Goal: Task Accomplishment & Management: Manage account settings

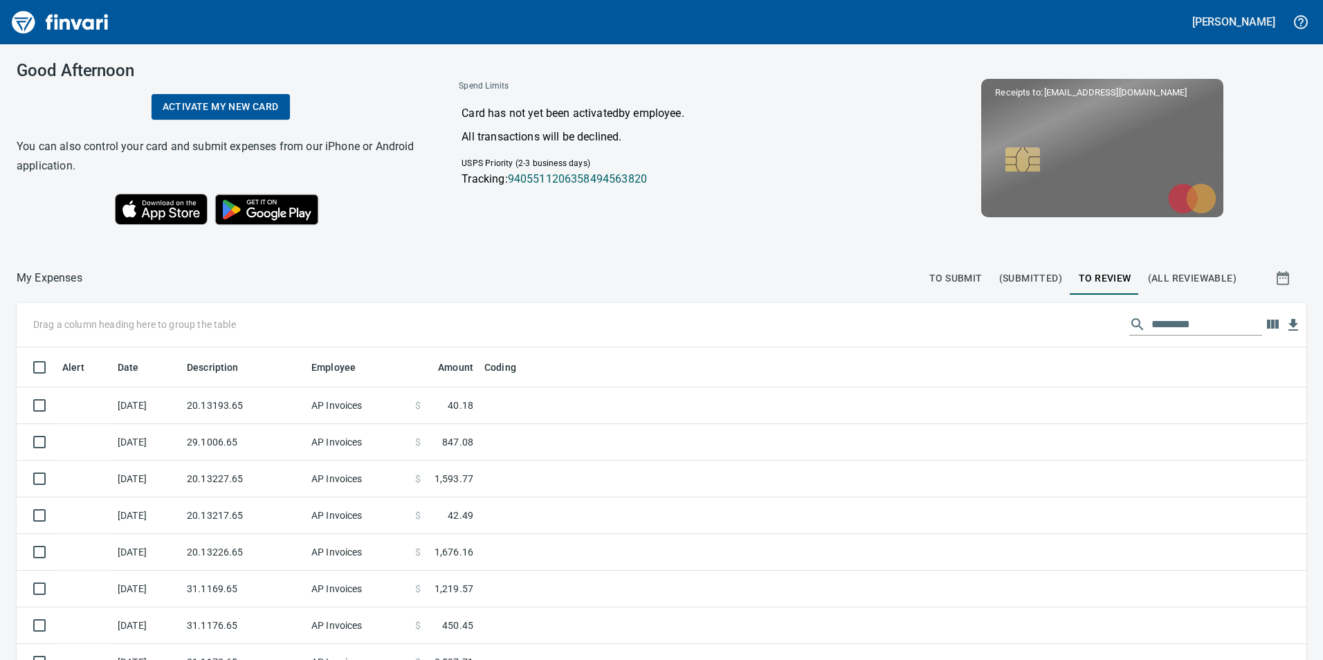
scroll to position [497, 1269]
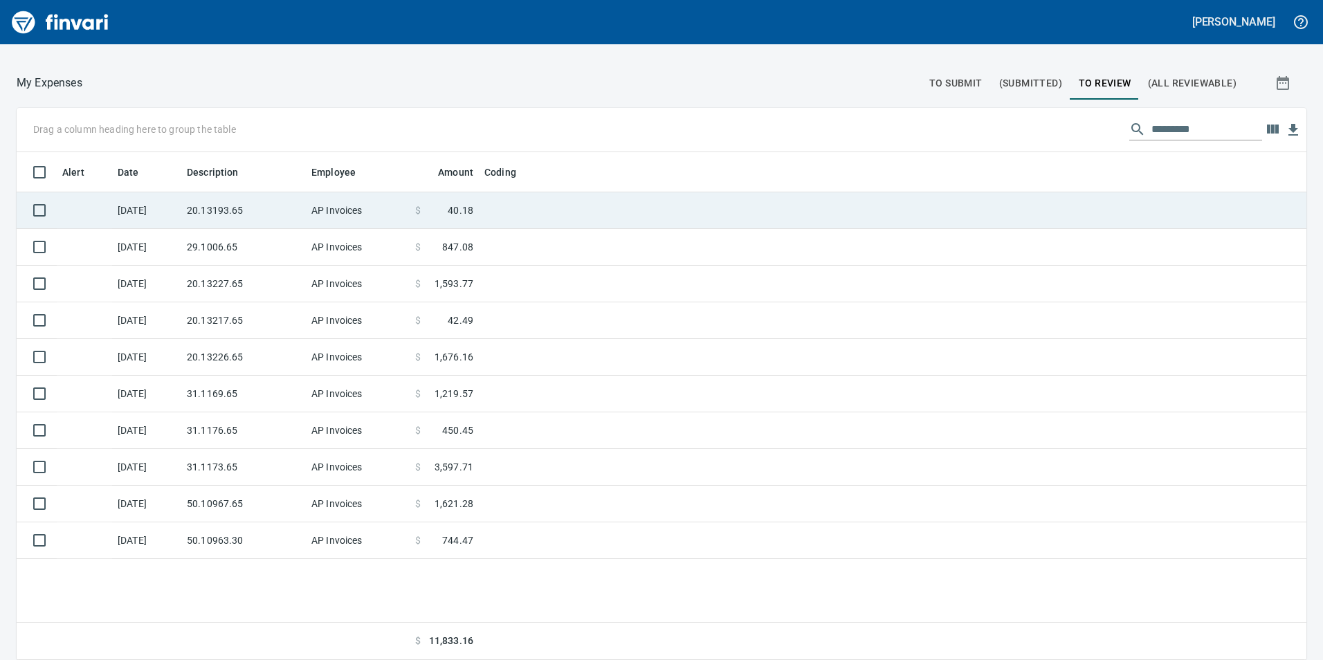
click at [513, 199] on td at bounding box center [652, 210] width 346 height 37
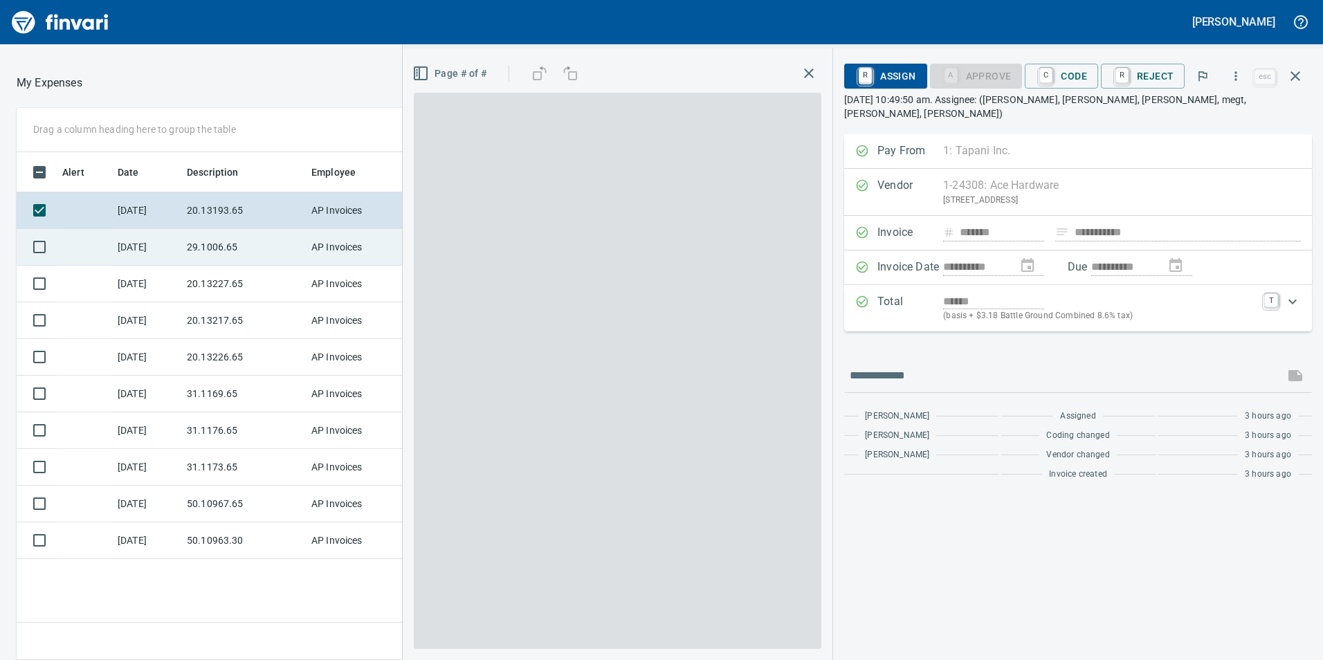
scroll to position [497, 923]
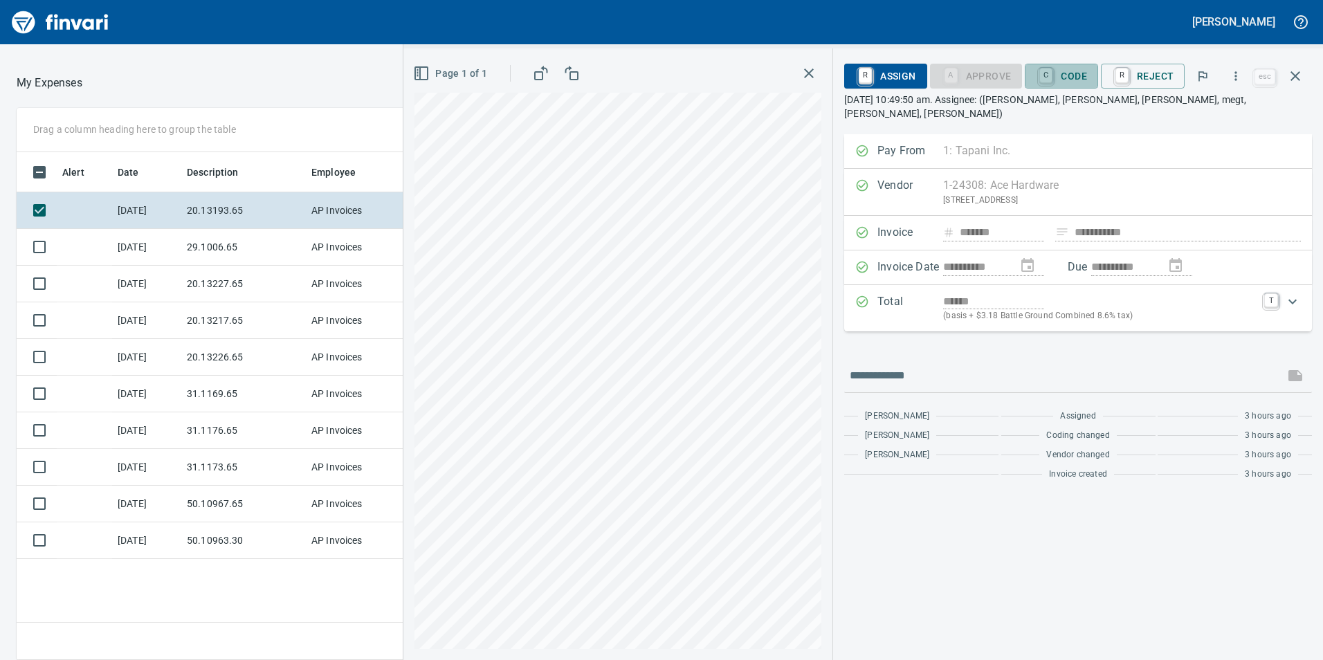
drag, startPoint x: 1052, startPoint y: 75, endPoint x: 1041, endPoint y: 128, distance: 53.7
click at [1052, 75] on link "C" at bounding box center [1045, 75] width 13 height 15
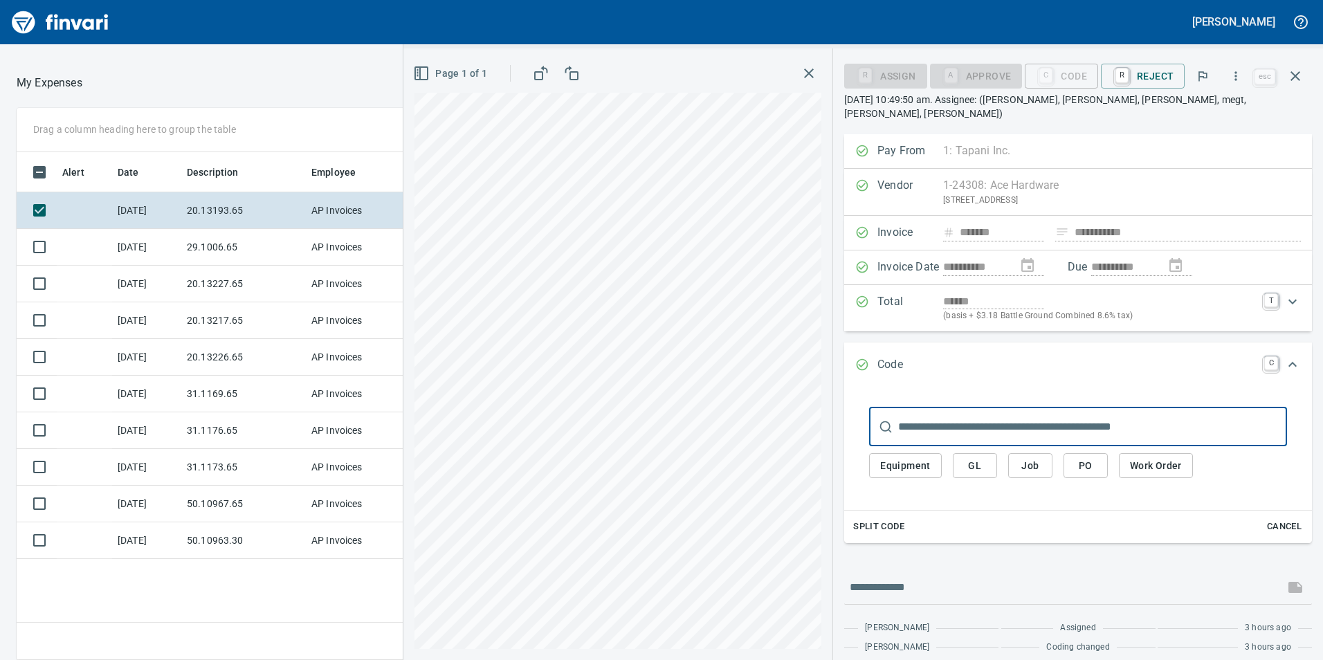
click at [989, 453] on button "GL" at bounding box center [975, 466] width 44 height 26
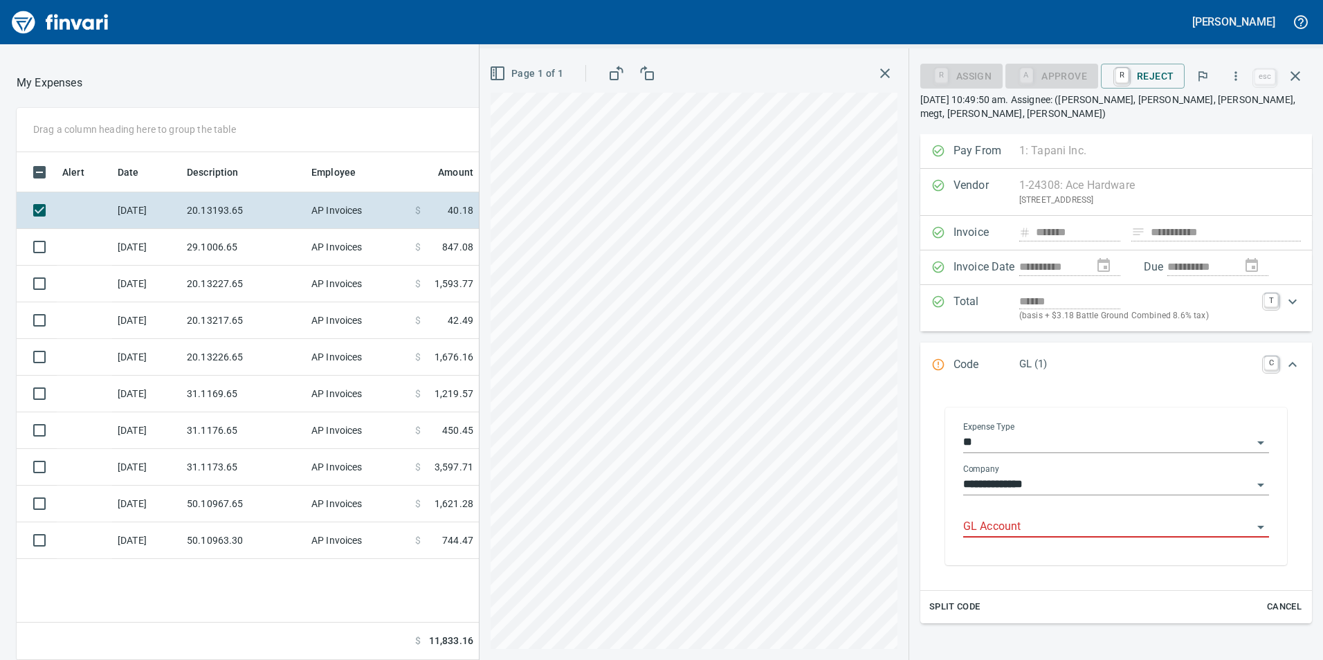
click at [980, 519] on input "GL Account" at bounding box center [1107, 526] width 289 height 19
click at [1030, 560] on li "6020.65.10: SMTC Consumables" at bounding box center [1111, 562] width 293 height 33
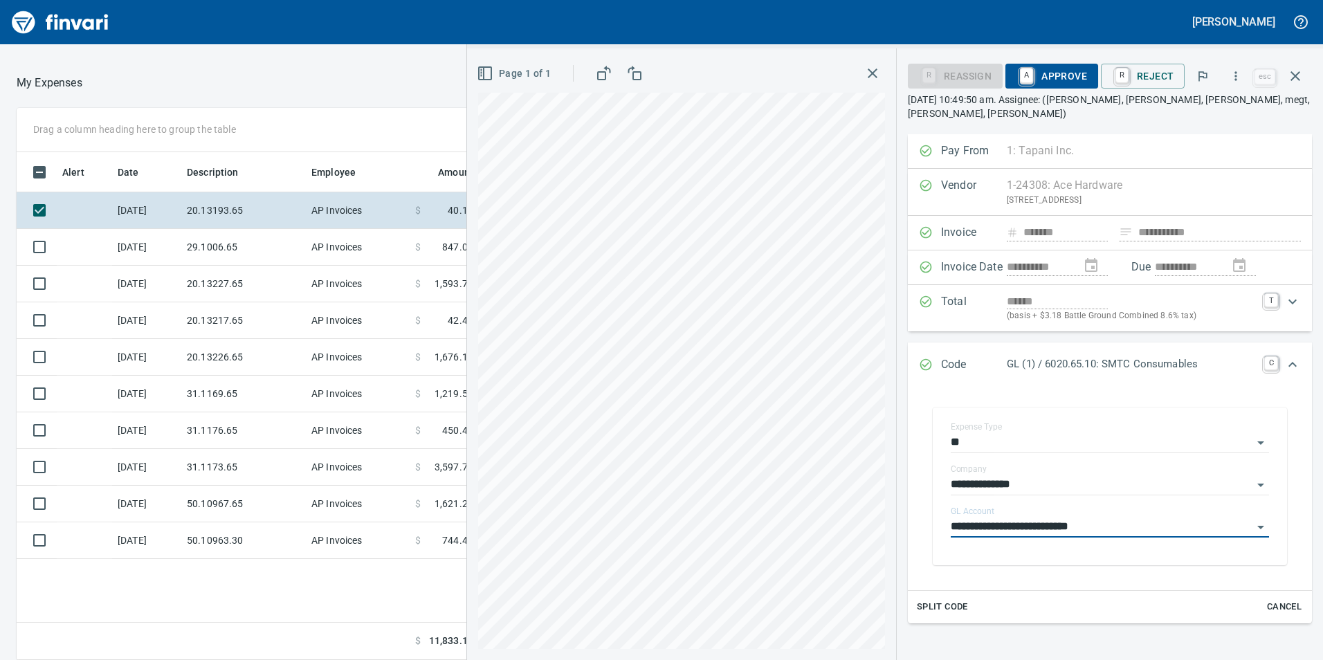
type input "**********"
click at [1055, 78] on span "A Approve" at bounding box center [1051, 76] width 71 height 24
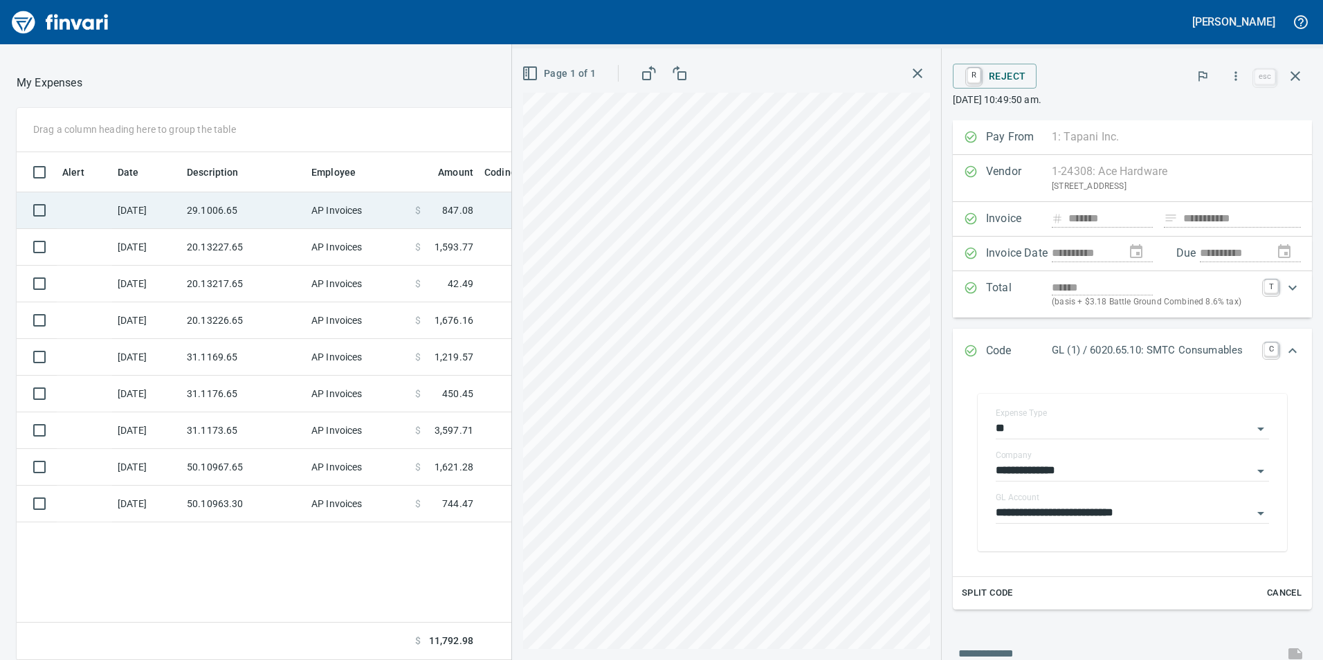
click at [290, 215] on td "29.1006.65" at bounding box center [243, 210] width 125 height 37
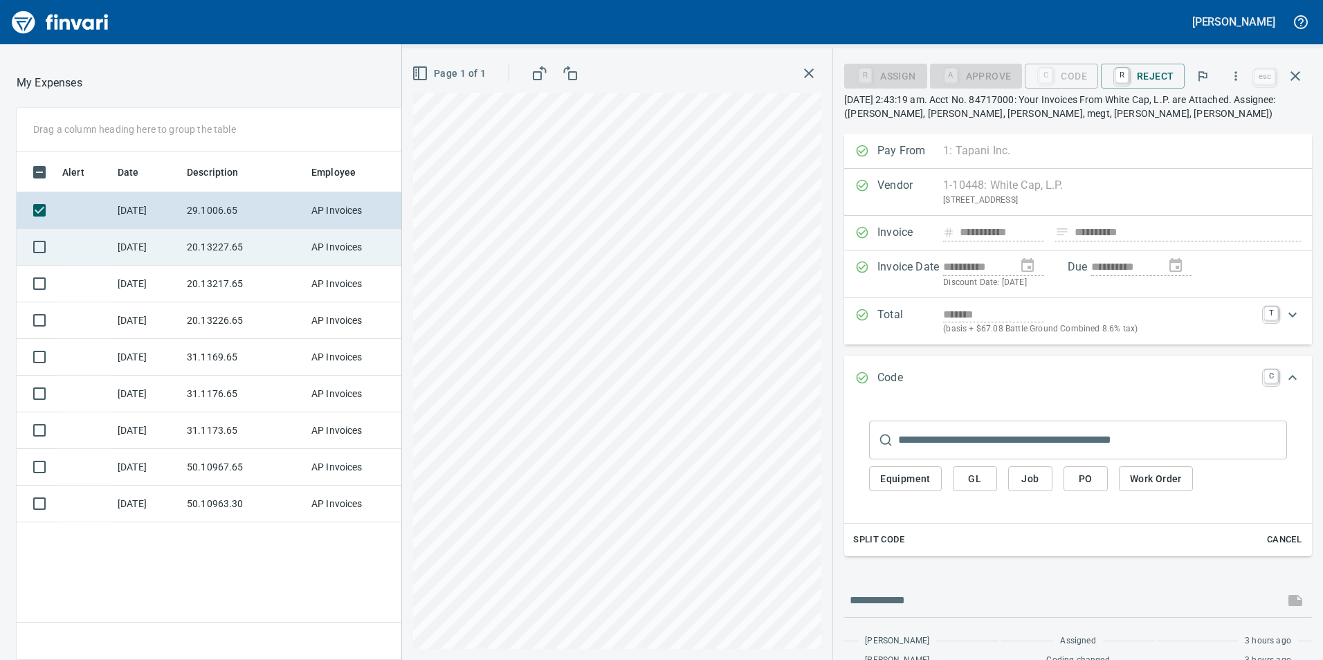
click at [288, 243] on td "20.13227.65" at bounding box center [243, 247] width 125 height 37
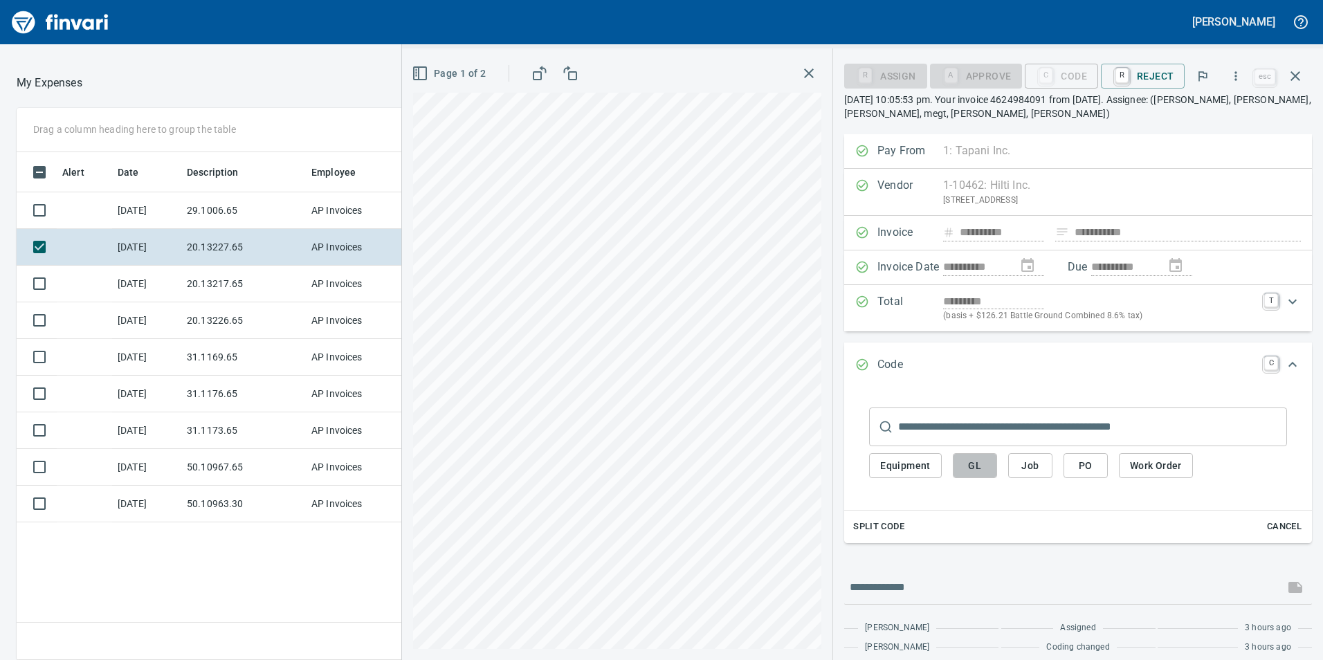
click at [968, 463] on span "GL" at bounding box center [975, 465] width 22 height 17
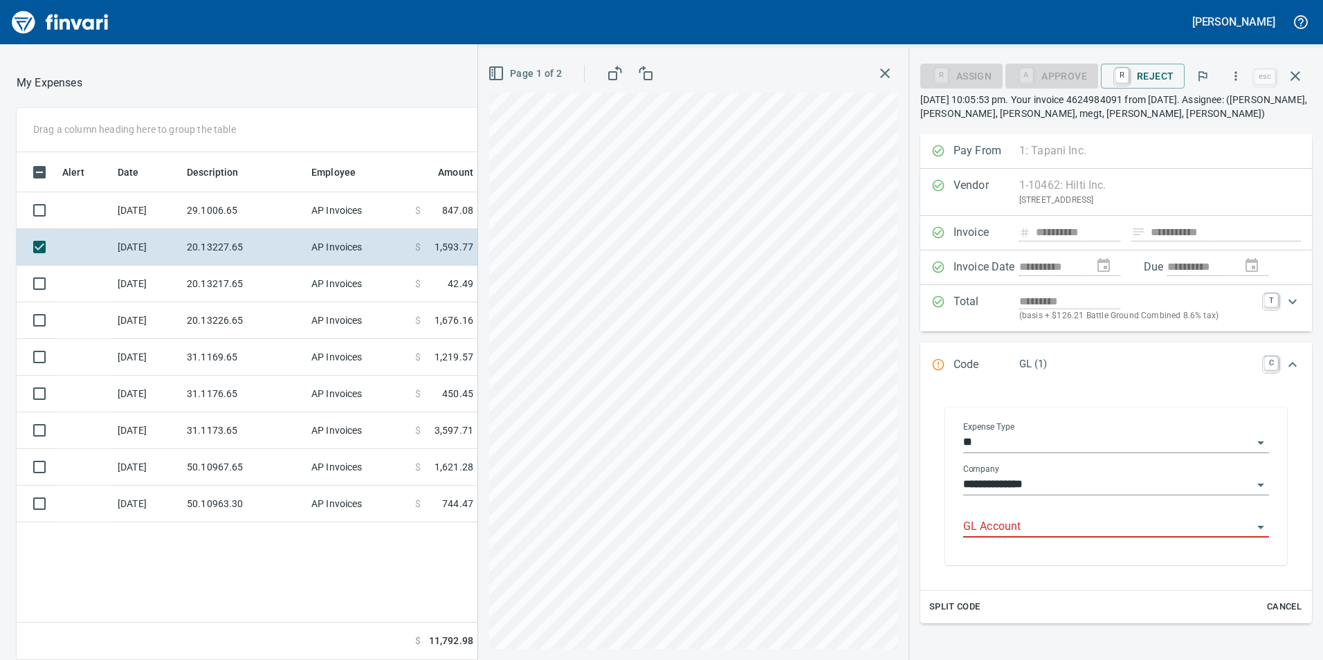
click at [991, 531] on input "GL Account" at bounding box center [1107, 526] width 289 height 19
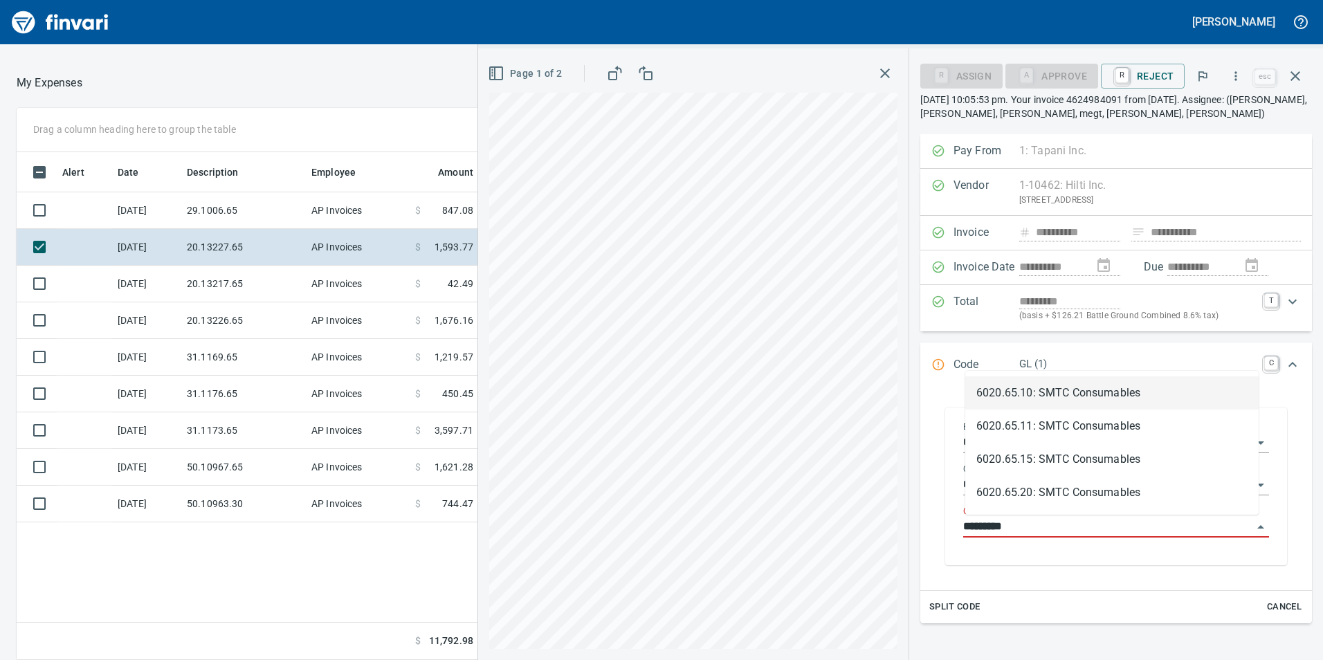
scroll to position [497, 923]
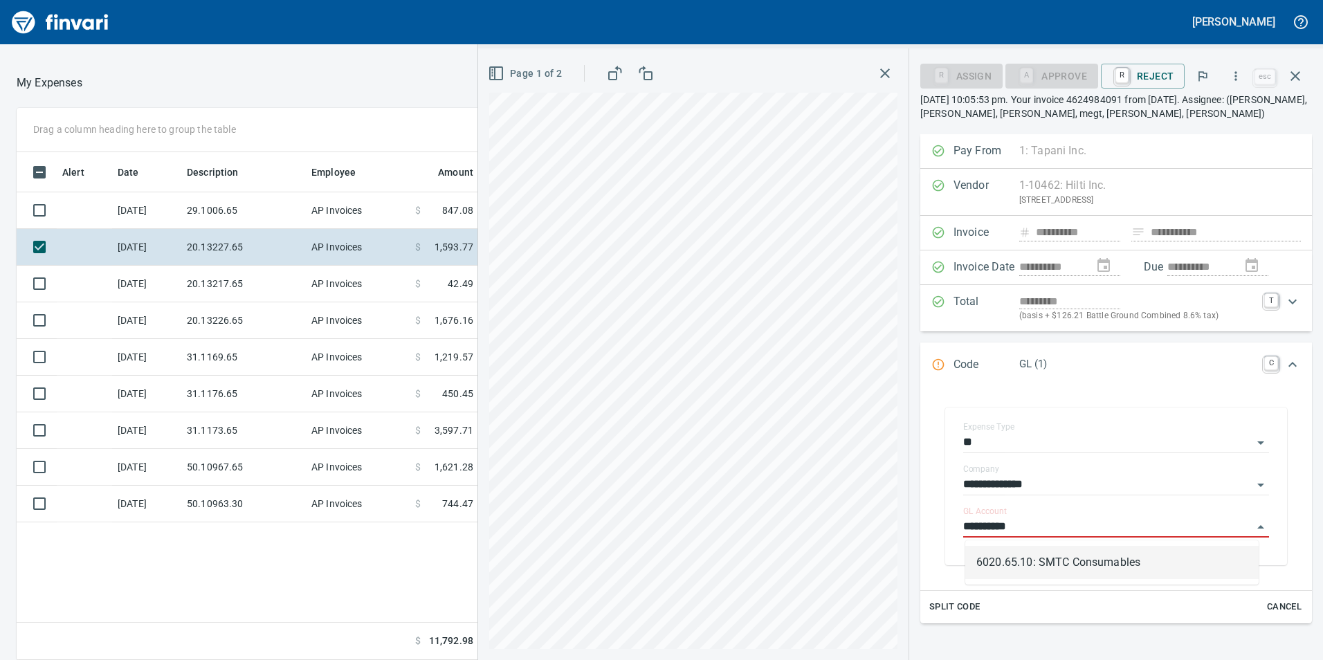
click at [1032, 558] on li "6020.65.10: SMTC Consumables" at bounding box center [1111, 562] width 293 height 33
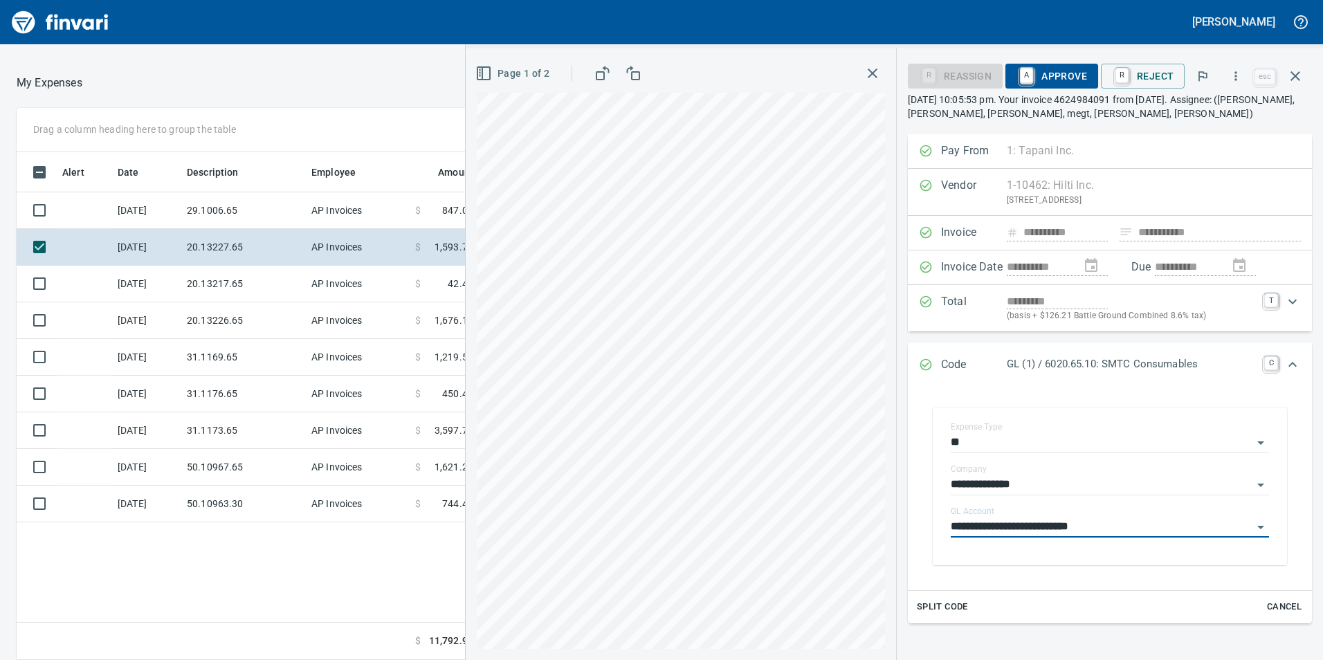
type input "**********"
click at [1072, 79] on span "A Approve" at bounding box center [1051, 76] width 71 height 24
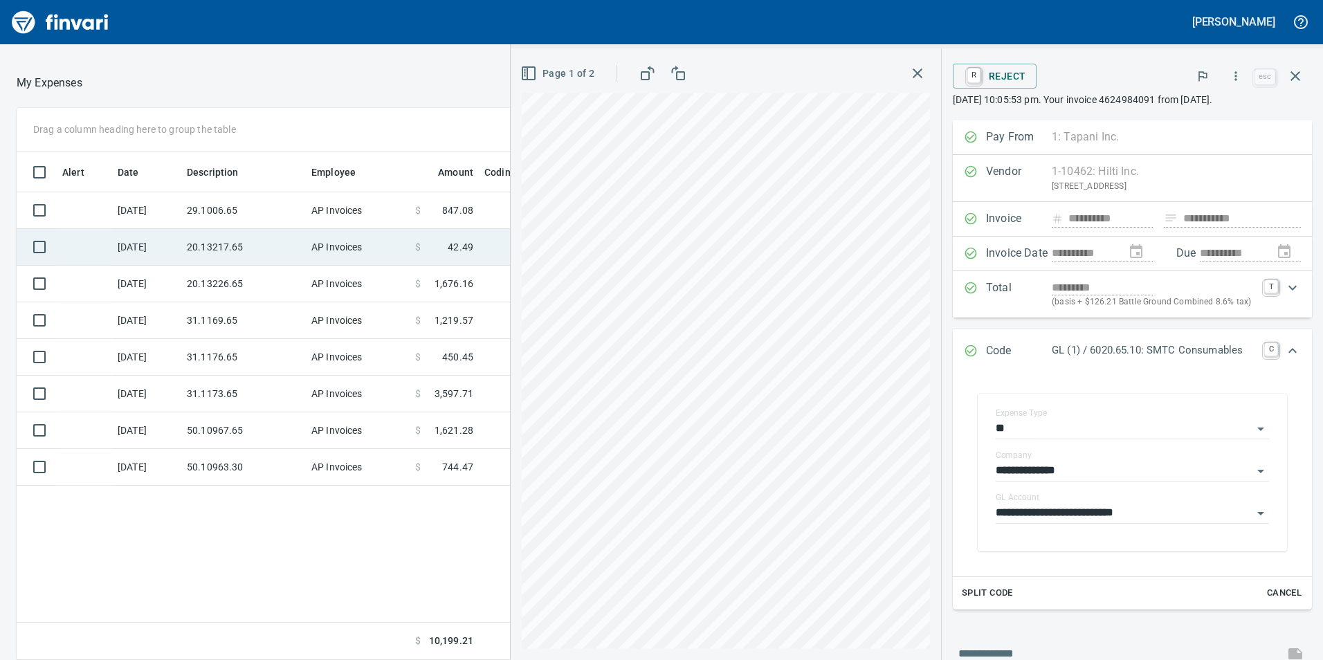
click at [256, 245] on td "20.13217.65" at bounding box center [243, 247] width 125 height 37
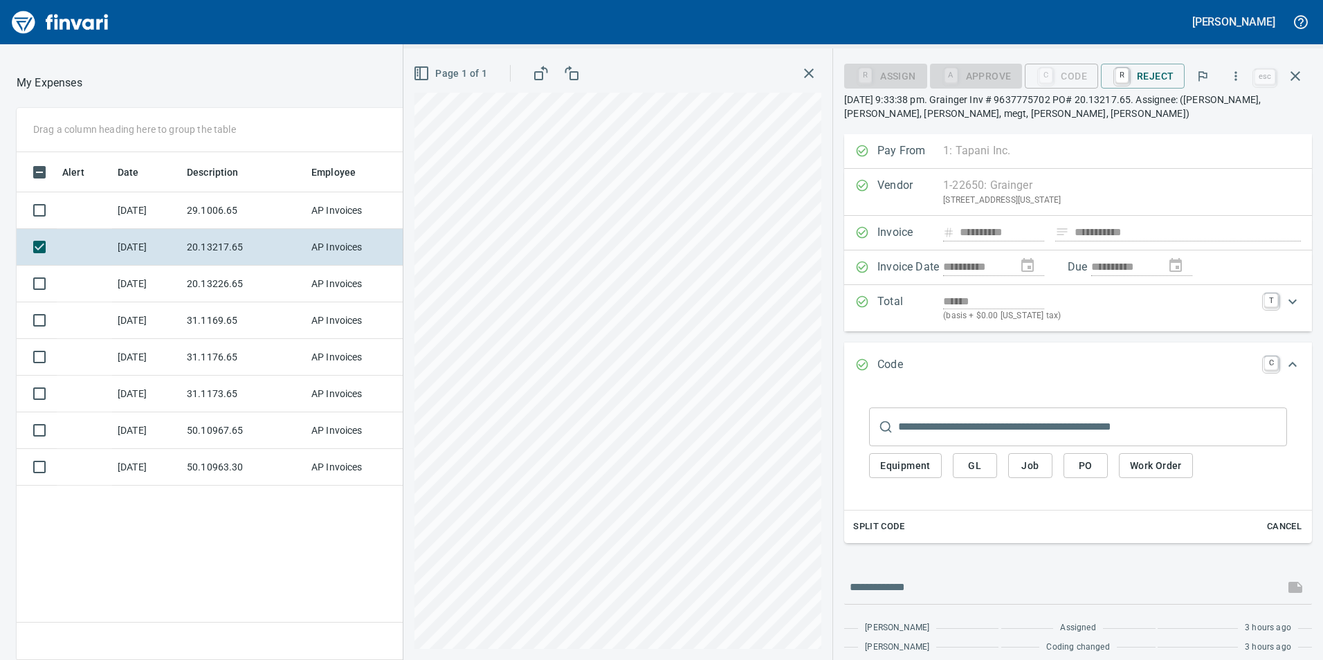
click at [965, 472] on span "GL" at bounding box center [975, 465] width 22 height 17
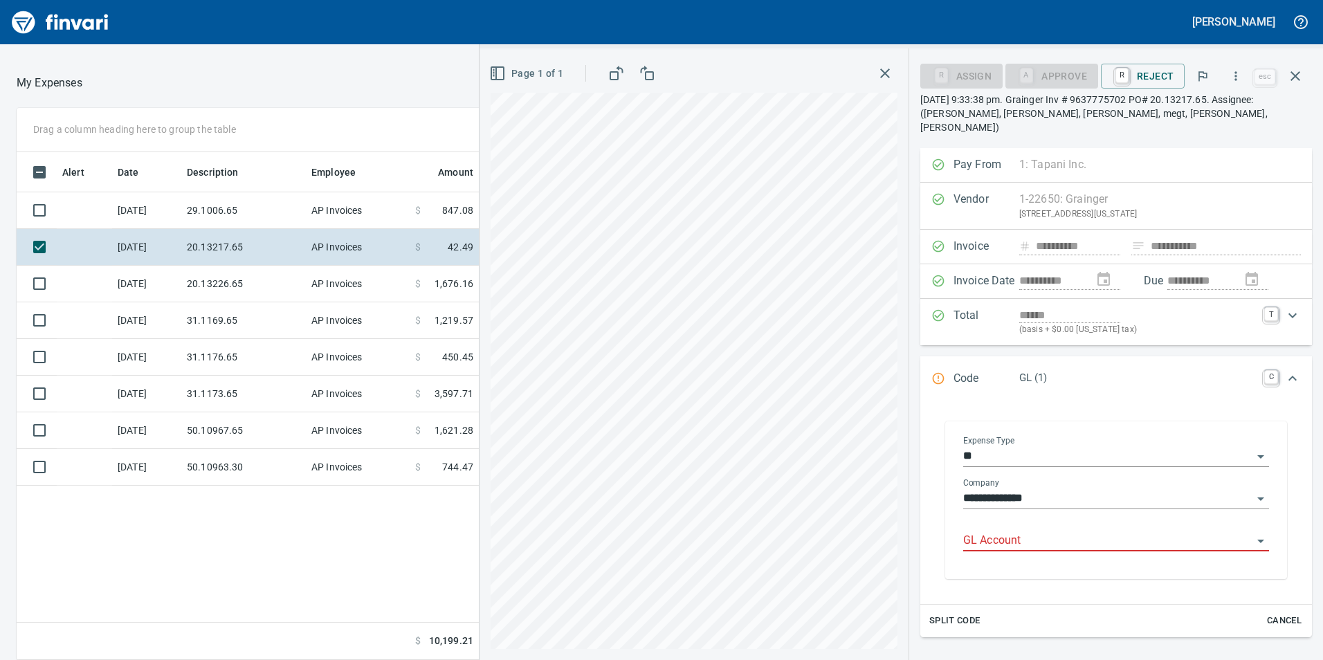
click at [995, 531] on input "GL Account" at bounding box center [1107, 540] width 289 height 19
click at [986, 576] on li "6020.65.10: SMTC Consumables" at bounding box center [1111, 562] width 293 height 33
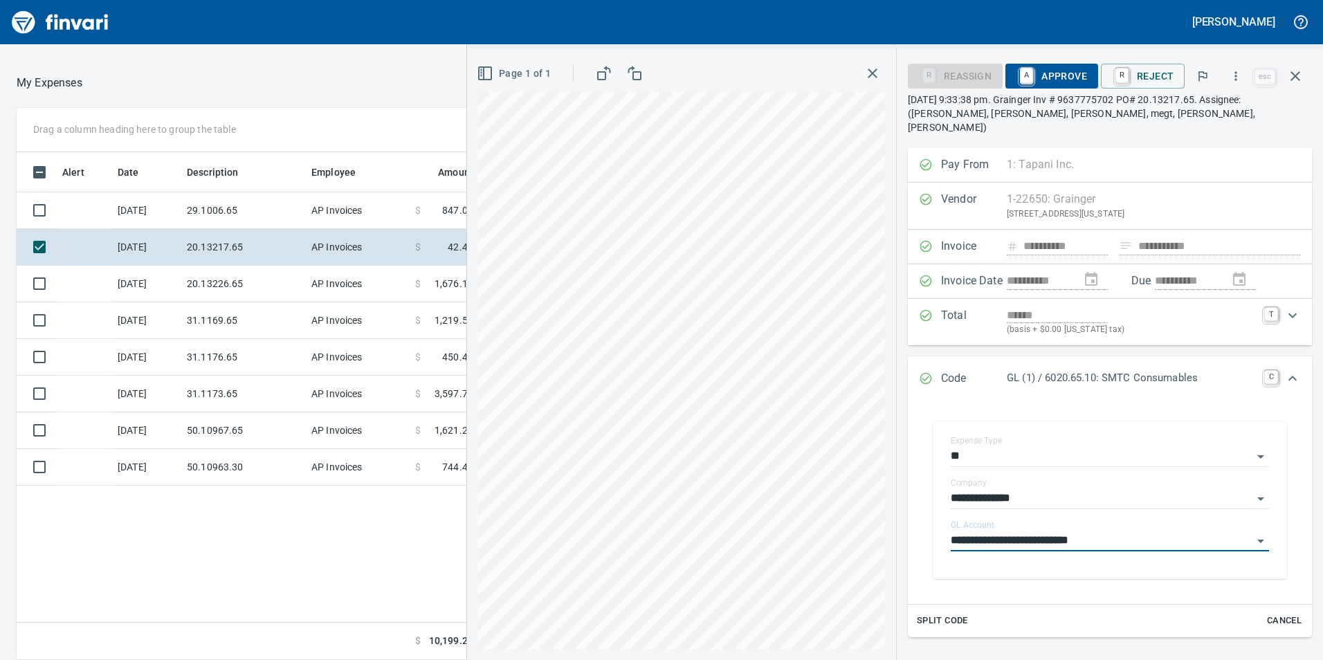
type input "**********"
click at [1070, 80] on span "A Approve" at bounding box center [1051, 76] width 71 height 24
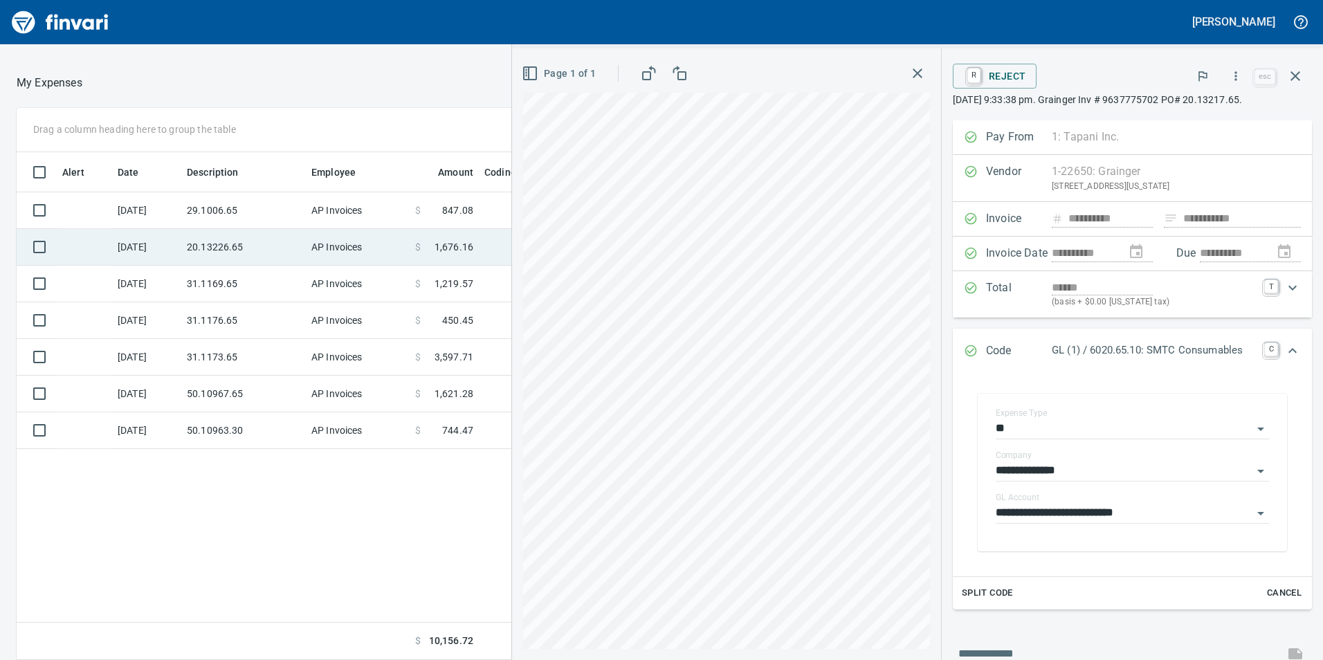
click at [284, 260] on td "20.13226.65" at bounding box center [243, 247] width 125 height 37
